Goal: Information Seeking & Learning: Learn about a topic

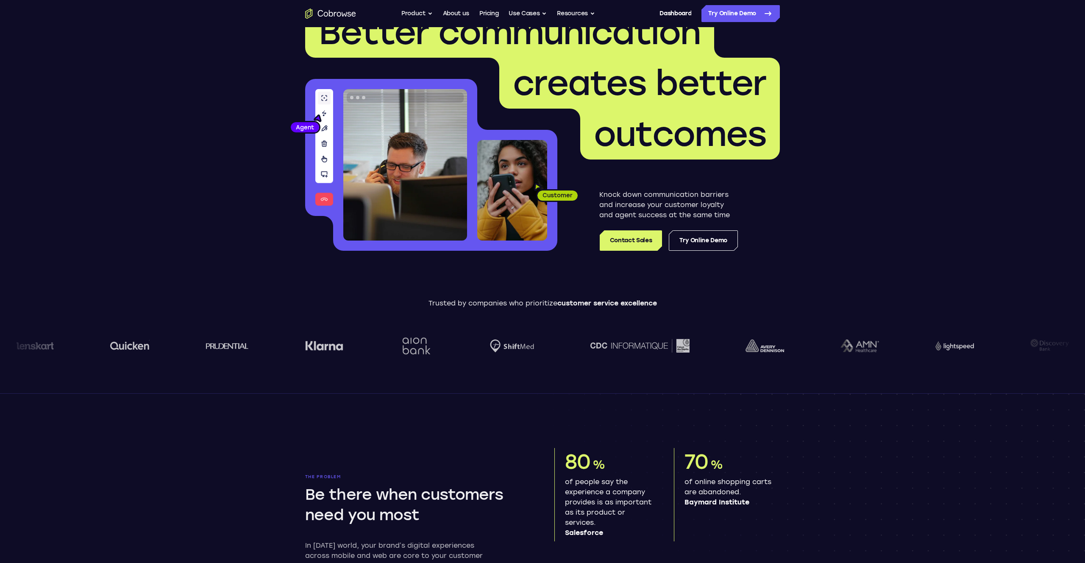
scroll to position [37, 0]
click at [397, 15] on div "Go back Powerful, Flexible and Trustworthy. Avoid all extra friction for both A…" at bounding box center [542, 13] width 543 height 17
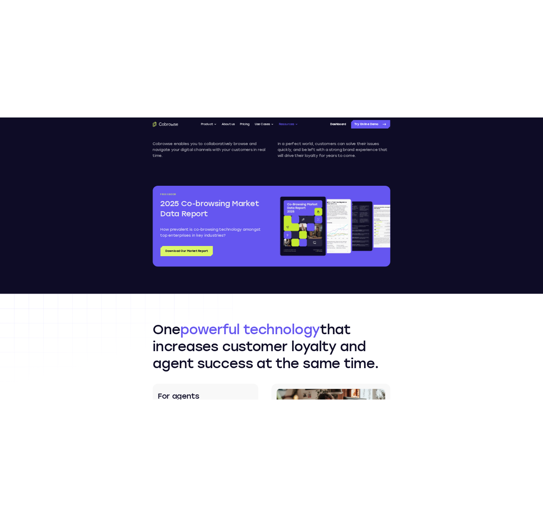
scroll to position [905, 0]
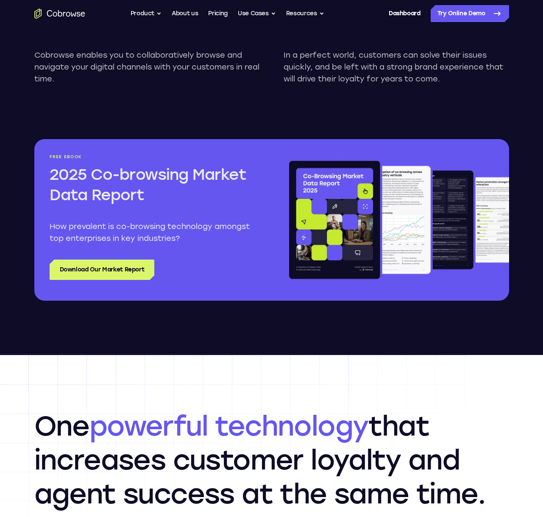
click at [82, 11] on icon "Go to the home page" at bounding box center [59, 13] width 51 height 10
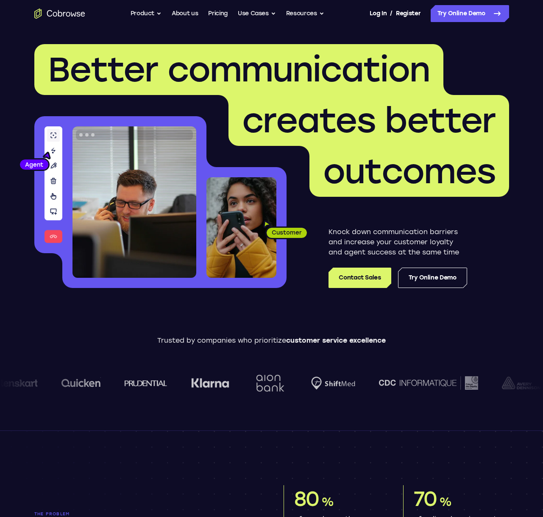
click at [69, 16] on icon "Go to the home page" at bounding box center [59, 13] width 51 height 10
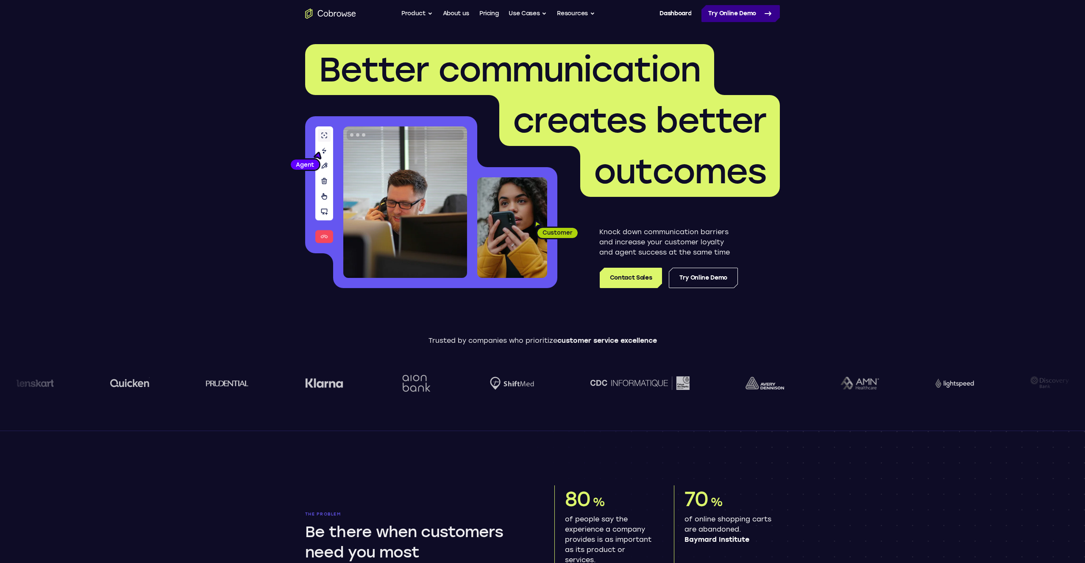
click at [543, 16] on link "Try Online Demo" at bounding box center [741, 13] width 78 height 17
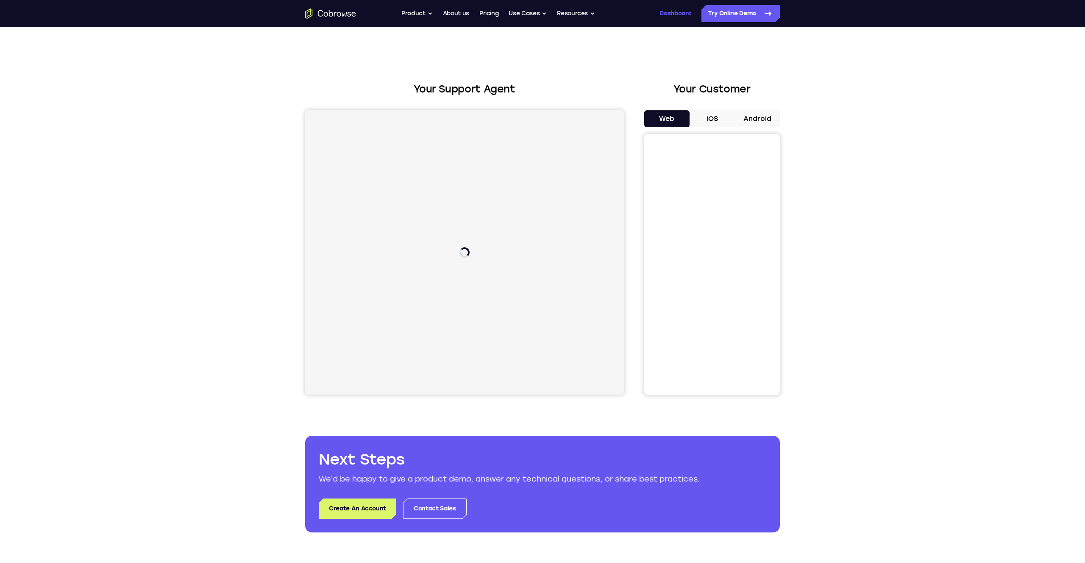
click at [685, 8] on link "Dashboard" at bounding box center [676, 13] width 32 height 17
